Goal: Task Accomplishment & Management: Complete application form

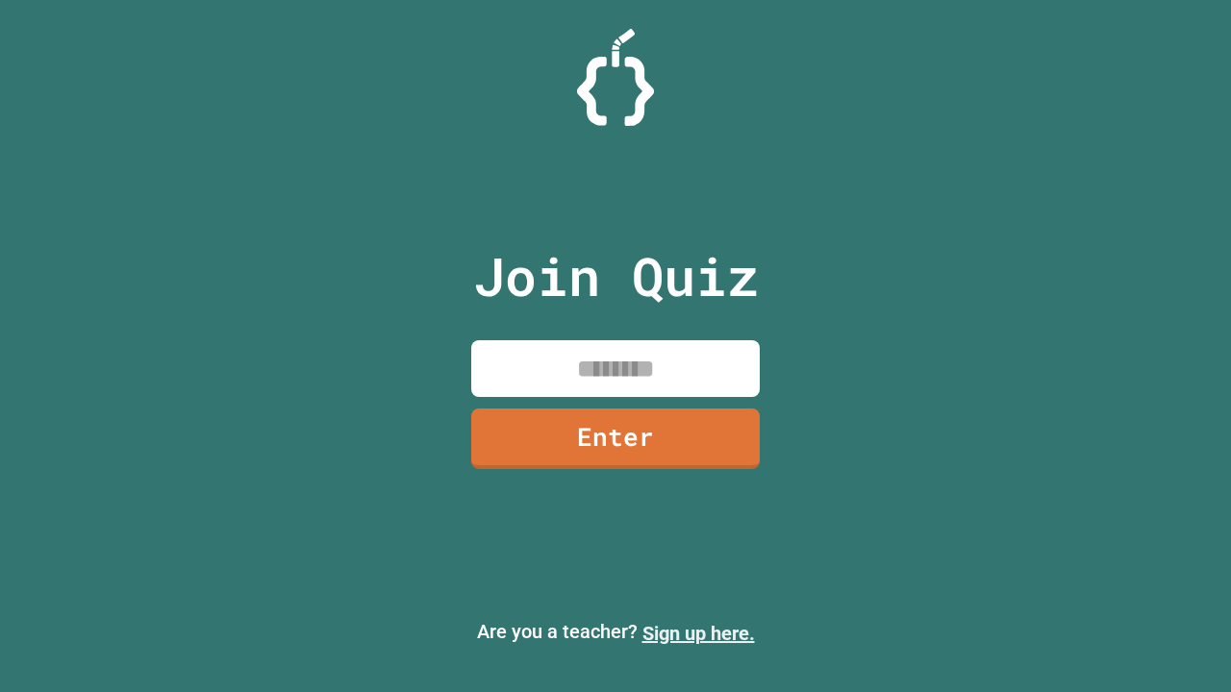
click at [698, 634] on link "Sign up here." at bounding box center [698, 633] width 113 height 23
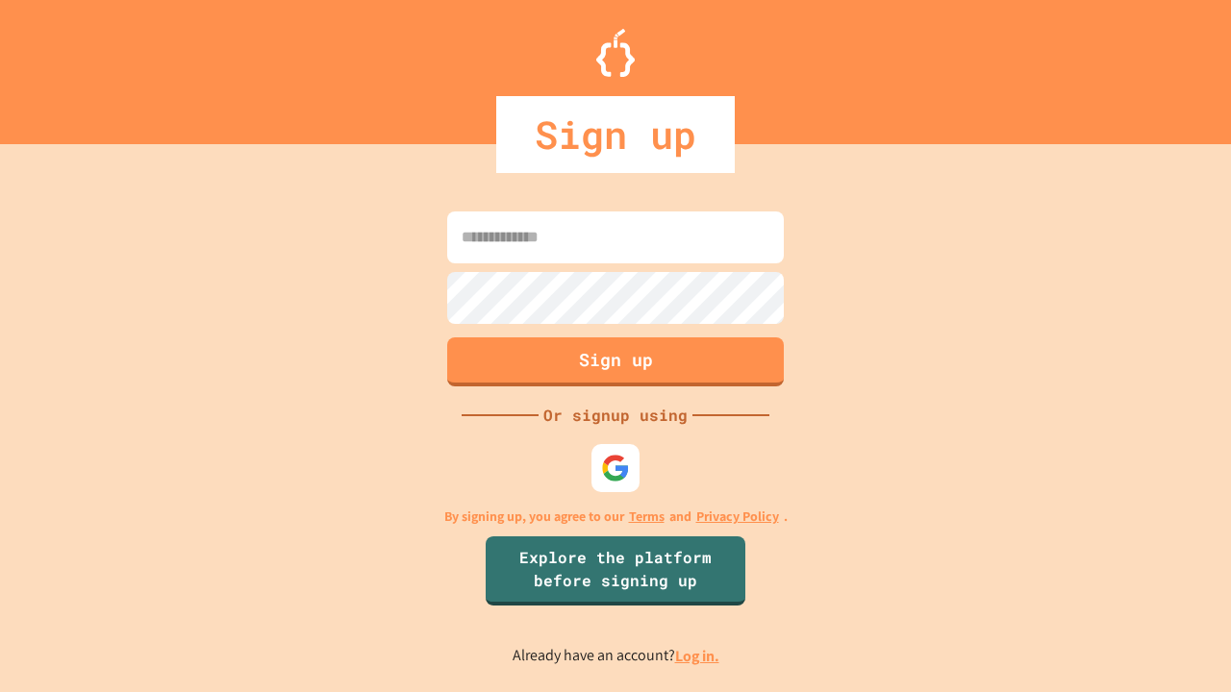
click at [698, 656] on link "Log in." at bounding box center [697, 656] width 44 height 20
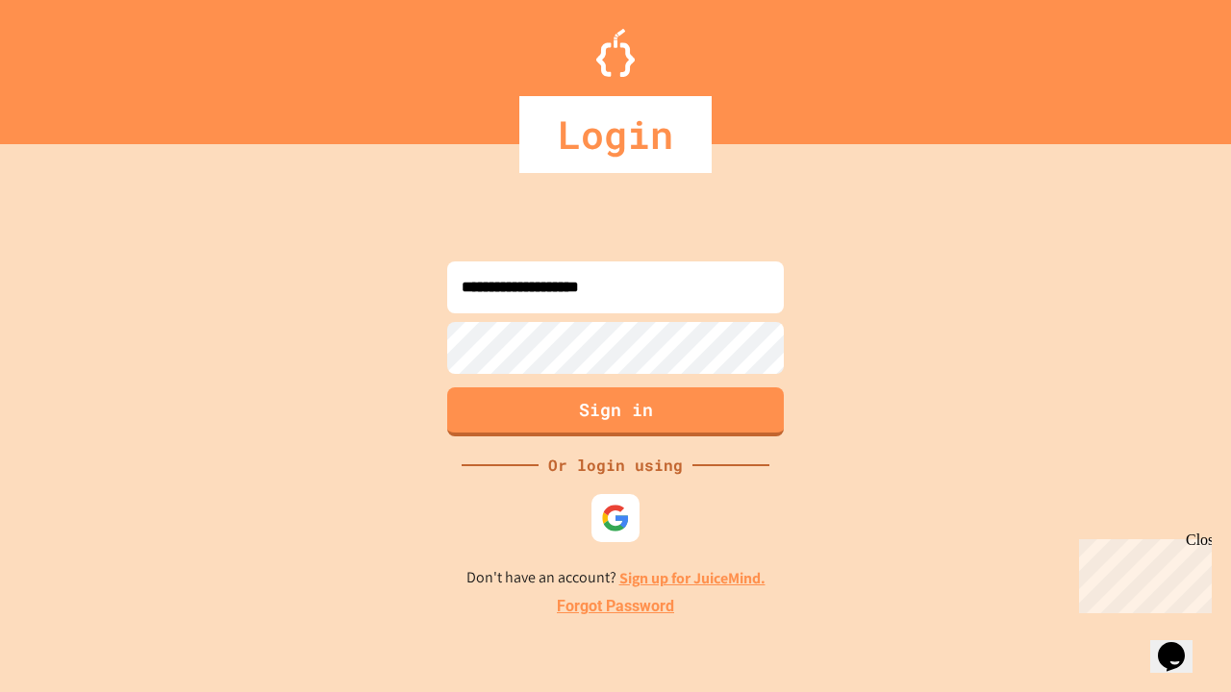
type input "**********"
